Goal: Transaction & Acquisition: Purchase product/service

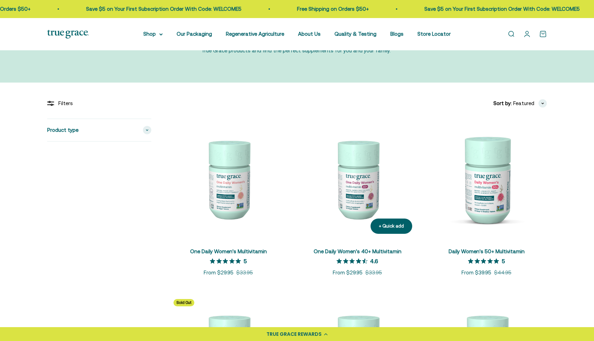
scroll to position [86, 0]
click at [262, 225] on div "+ Quick add" at bounding box center [262, 226] width 25 height 7
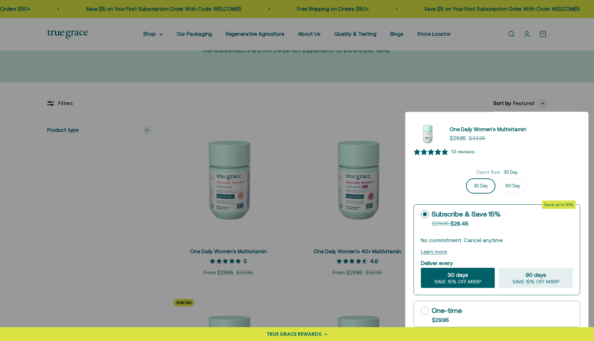
click at [507, 192] on label "90 Day" at bounding box center [512, 186] width 29 height 15
click at [497, 179] on input "90 Day" at bounding box center [497, 178] width 0 height 0
radio input "true"
click at [442, 325] on label "One-time $29.95" at bounding box center [497, 314] width 166 height 26
click at [421, 311] on input "One-time $29.95" at bounding box center [421, 311] width 0 height 0
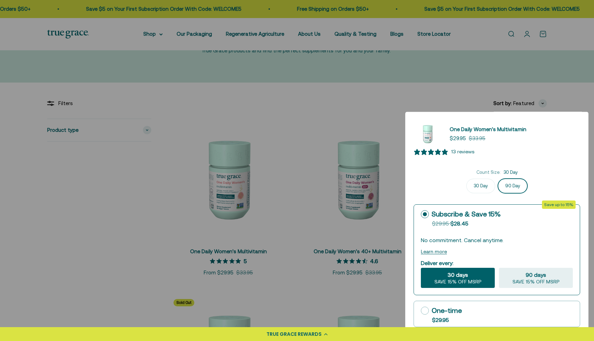
radio input "true"
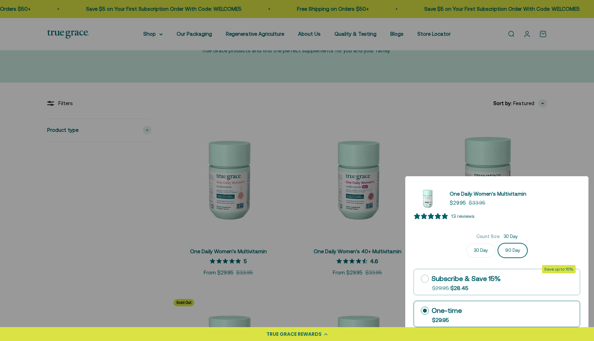
click at [505, 251] on label "90 Day" at bounding box center [512, 250] width 29 height 15
click at [497, 243] on input "90 Day" at bounding box center [497, 243] width 0 height 0
click at [473, 253] on label "30 Day" at bounding box center [480, 250] width 29 height 15
click at [497, 243] on input "30 Day" at bounding box center [497, 243] width 0 height 0
radio input "true"
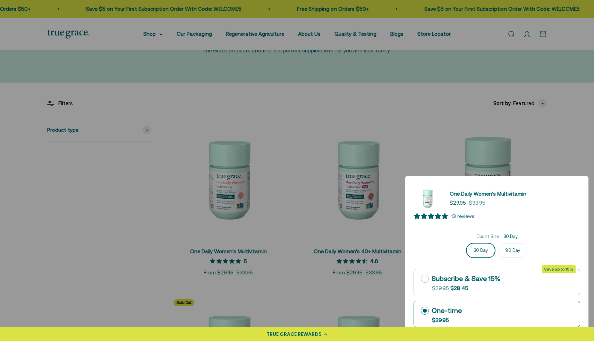
click at [507, 252] on label "90 Day" at bounding box center [512, 250] width 29 height 15
click at [497, 243] on input "90 Day" at bounding box center [497, 243] width 0 height 0
radio input "true"
click at [516, 100] on div at bounding box center [297, 170] width 594 height 341
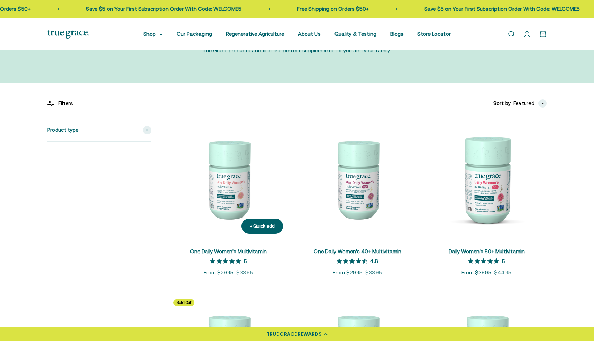
click at [240, 158] on img at bounding box center [228, 179] width 121 height 121
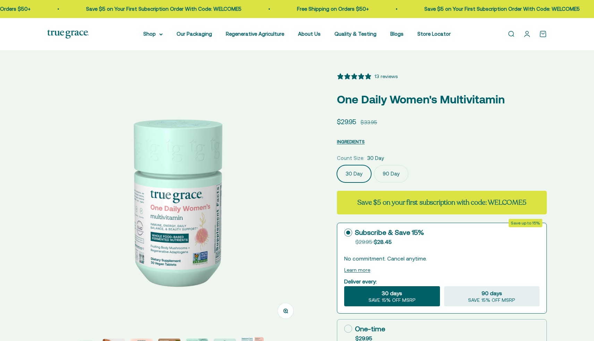
select select "3"
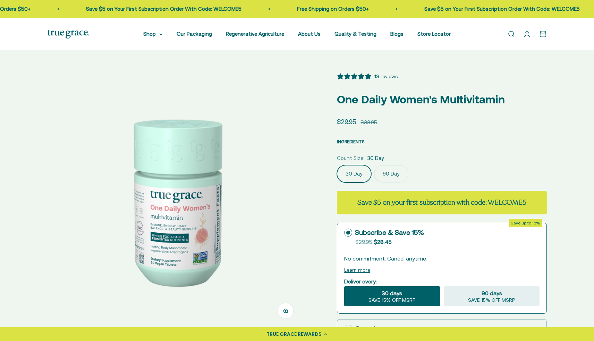
click at [392, 176] on label "90 Day" at bounding box center [391, 173] width 34 height 17
click at [337, 165] on input "90 Day" at bounding box center [337, 165] width 0 height 0
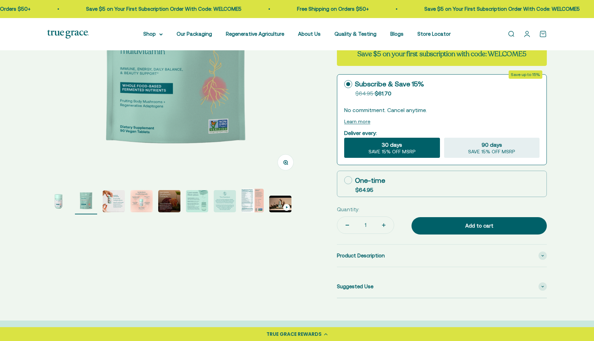
scroll to position [150, 0]
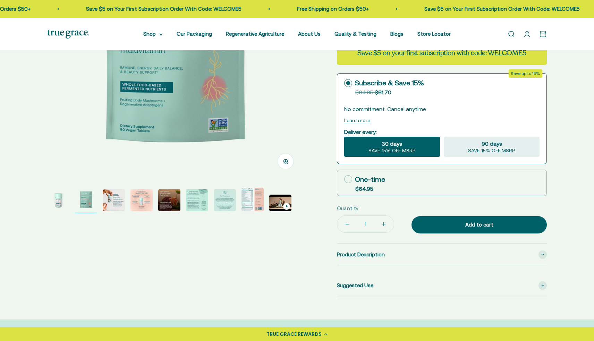
click at [424, 194] on label "One-time $64.95" at bounding box center [441, 183] width 209 height 26
click at [344, 179] on input "One-time $64.95" at bounding box center [344, 179] width 0 height 0
radio input "true"
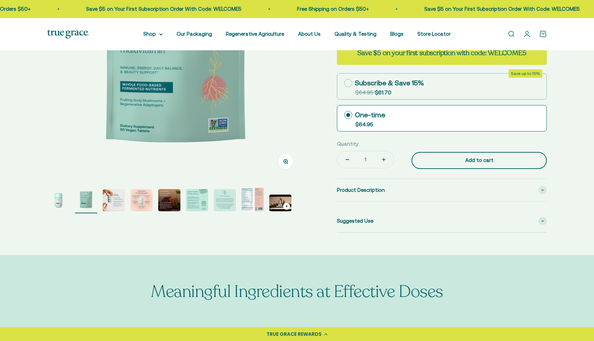
click at [440, 166] on button "Add to cart" at bounding box center [479, 160] width 135 height 17
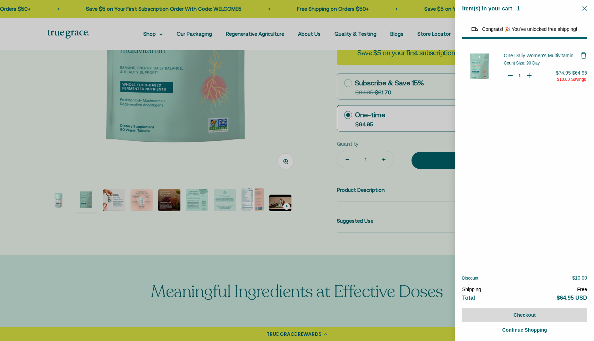
click at [304, 131] on div at bounding box center [297, 170] width 594 height 341
select select "40058329235648"
select select "44878154563798"
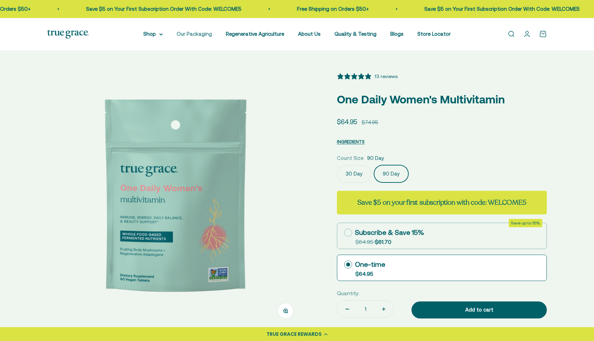
scroll to position [0, 0]
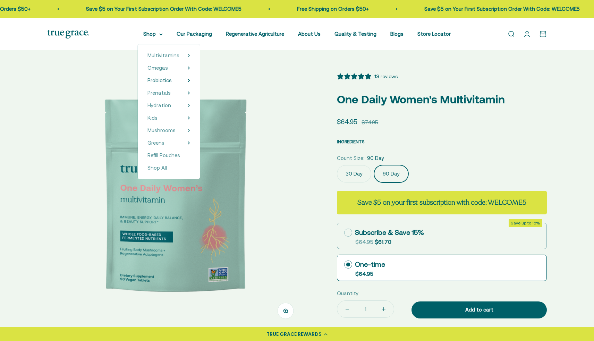
click at [179, 82] on summary "Probiotics" at bounding box center [168, 80] width 43 height 8
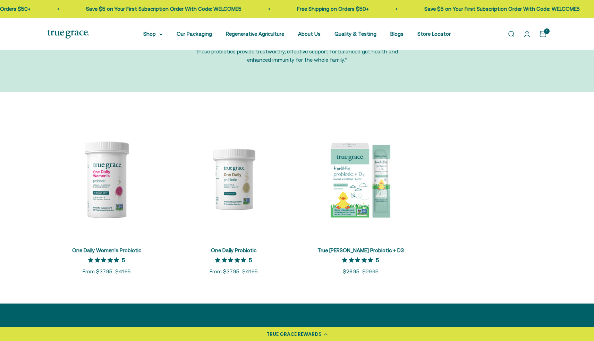
scroll to position [77, 0]
click at [124, 168] on img at bounding box center [106, 178] width 119 height 119
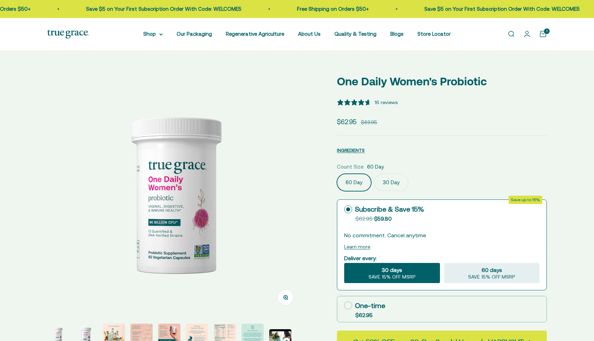
select select "3"
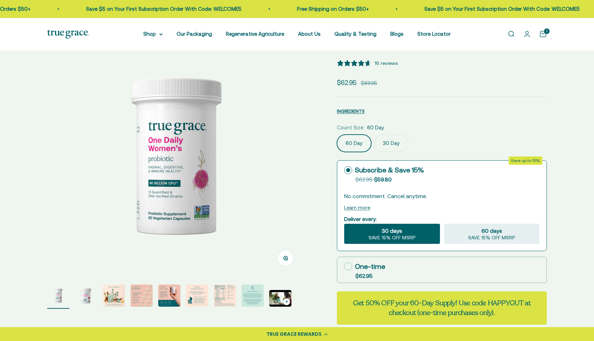
scroll to position [43, 0]
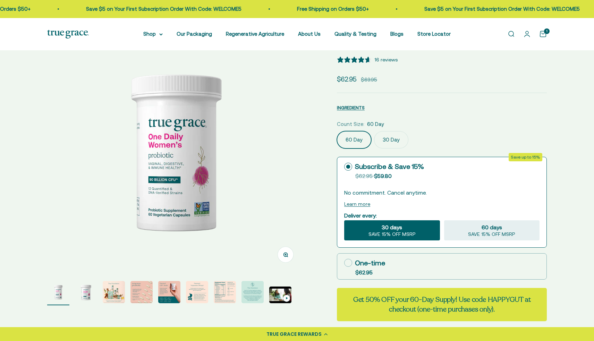
click at [398, 140] on label "30 Day" at bounding box center [391, 139] width 34 height 17
click at [337, 131] on input "30 Day" at bounding box center [337, 131] width 0 height 0
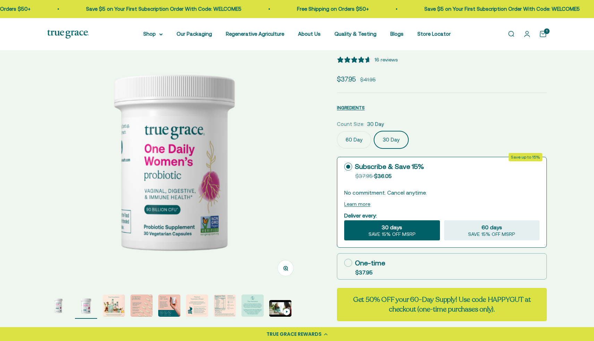
click at [357, 141] on label "60 Day" at bounding box center [354, 139] width 34 height 17
click at [337, 131] on input "60 Day" at bounding box center [337, 131] width 0 height 0
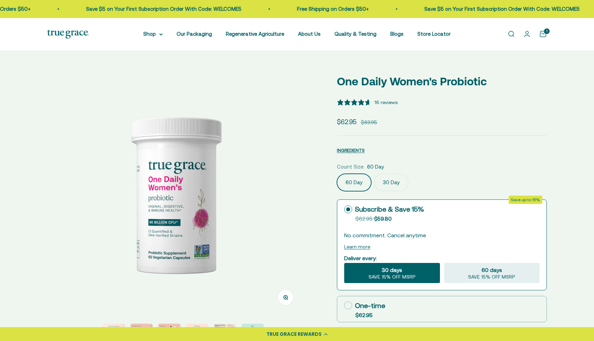
click at [81, 30] on img at bounding box center [68, 34] width 42 height 9
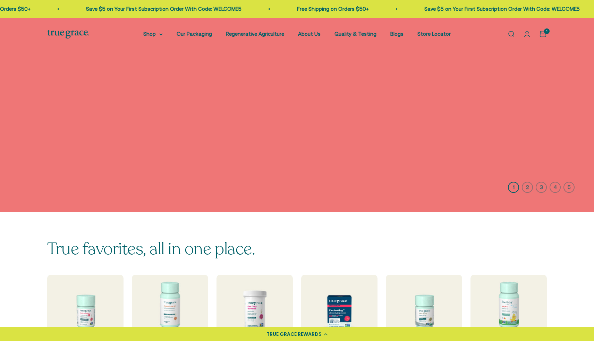
click at [327, 82] on p "Take 20% off MSRP sitewide for Non-GMO Month." at bounding box center [297, 81] width 229 height 8
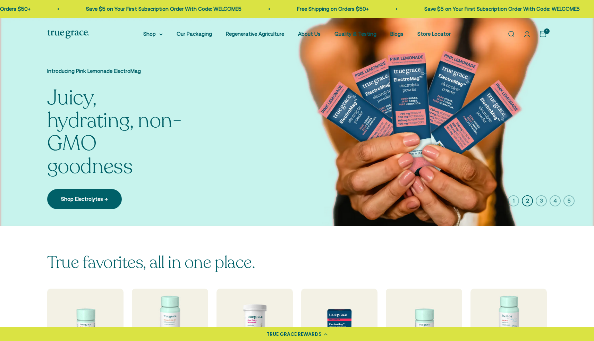
click at [209, 94] on img at bounding box center [297, 122] width 594 height 208
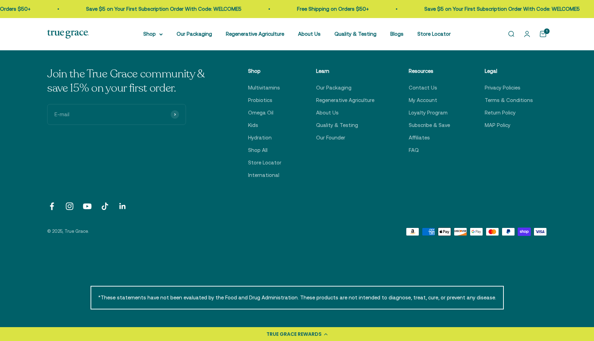
scroll to position [2456, 0]
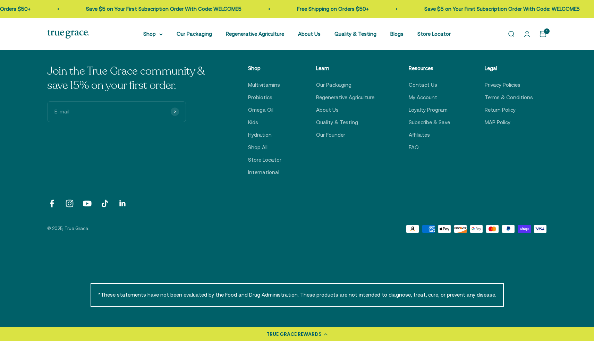
click at [307, 337] on div "TRUE GRACE REWARDS" at bounding box center [294, 334] width 55 height 7
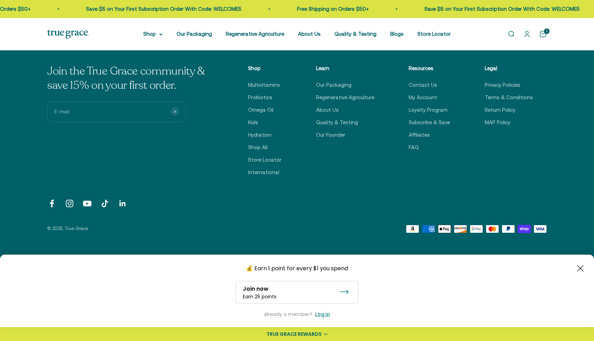
click at [322, 316] on div "Log in" at bounding box center [322, 314] width 15 height 7
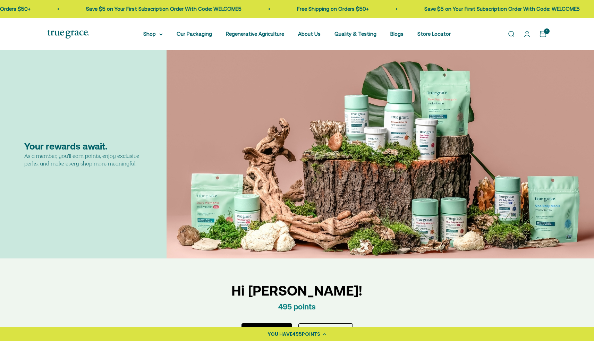
click at [544, 37] on link "Open cart 1" at bounding box center [543, 34] width 8 height 8
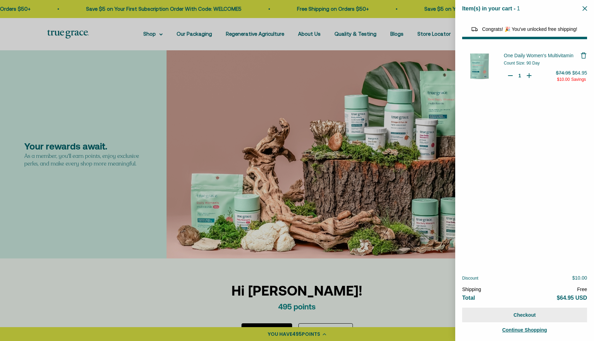
click at [542, 316] on button "Checkout" at bounding box center [524, 315] width 125 height 15
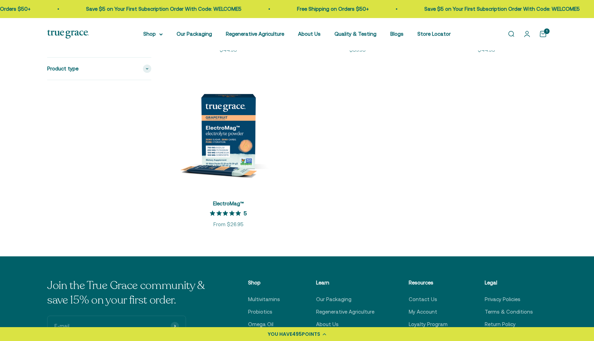
scroll to position [1368, 0]
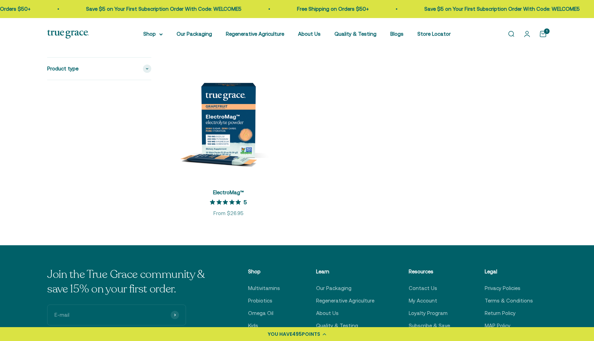
click at [306, 334] on span "POINTS" at bounding box center [311, 334] width 18 height 7
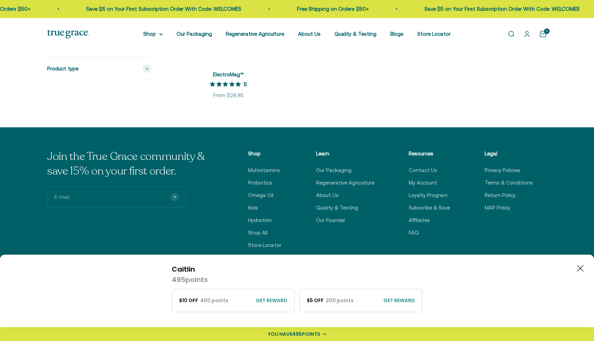
scroll to position [1486, 0]
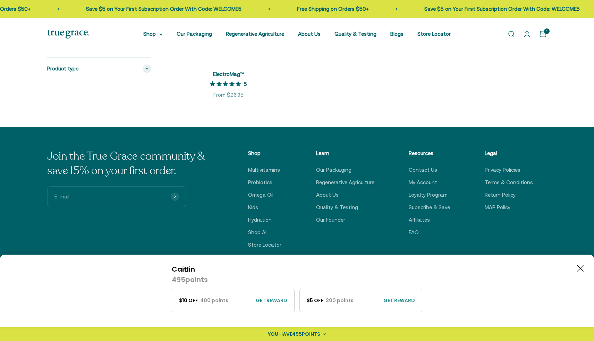
click at [280, 301] on div "GET REWARD" at bounding box center [272, 300] width 32 height 7
click at [280, 301] on span "REDEEM" at bounding box center [274, 300] width 19 height 7
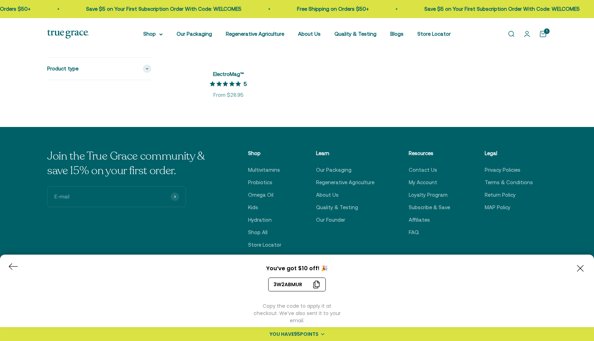
click at [314, 286] on icon "Copy your coupon code" at bounding box center [317, 285] width 6 height 8
click at [582, 273] on div "Close button" at bounding box center [580, 269] width 7 height 8
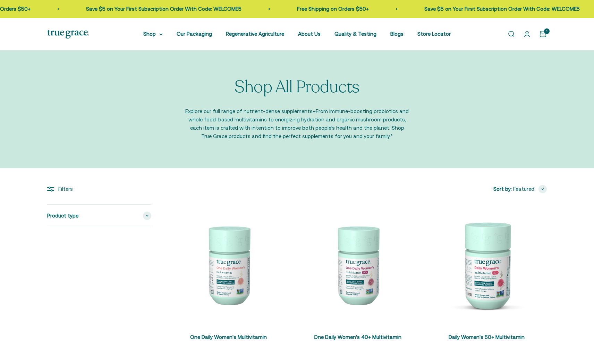
scroll to position [1486, 0]
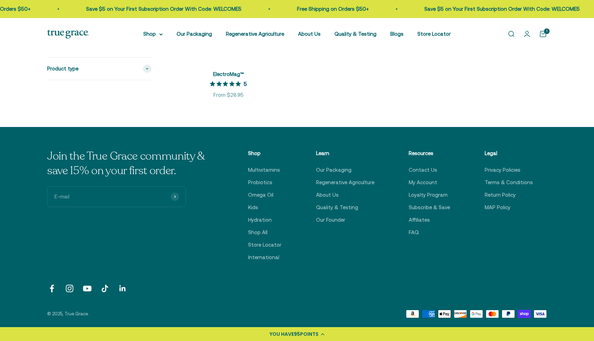
click at [311, 333] on span "POINTS" at bounding box center [309, 334] width 18 height 7
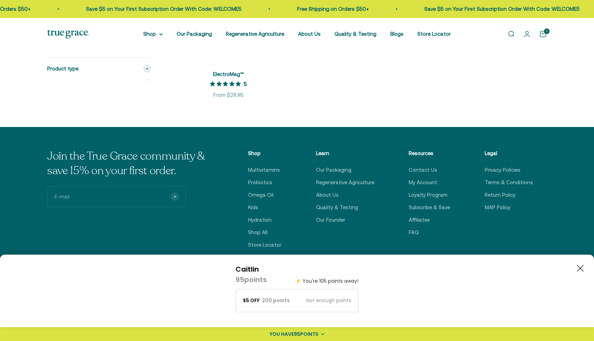
click at [578, 270] on icon "Close button" at bounding box center [580, 268] width 7 height 7
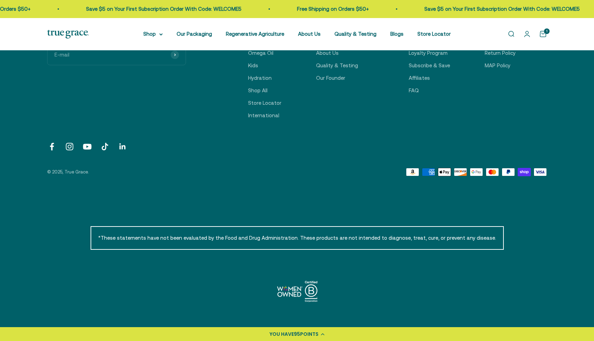
scroll to position [1628, 0]
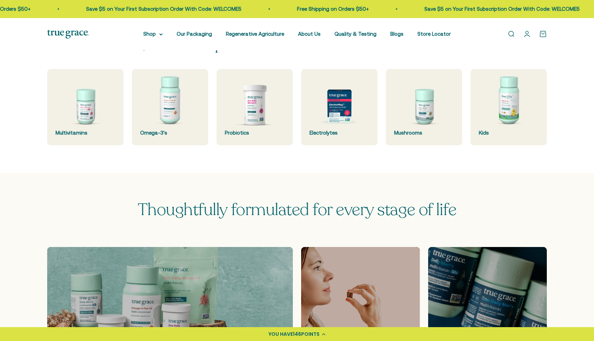
scroll to position [218, 0]
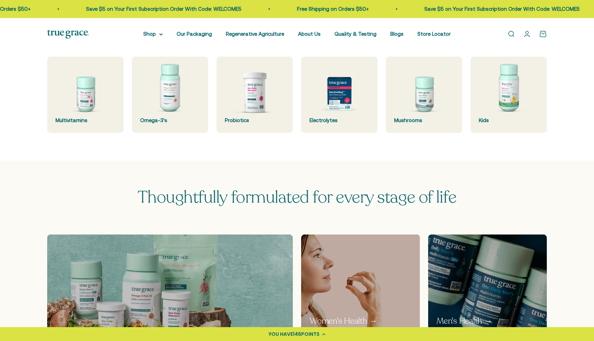
click at [322, 336] on div "YOU HAVE 146 POINTS" at bounding box center [297, 334] width 594 height 14
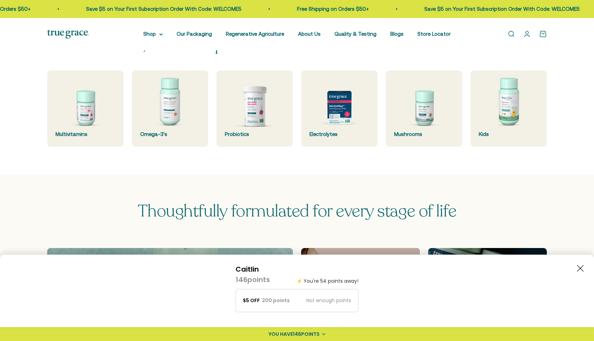
click at [583, 268] on icon "Close button" at bounding box center [580, 268] width 7 height 7
